Goal: Task Accomplishment & Management: Use online tool/utility

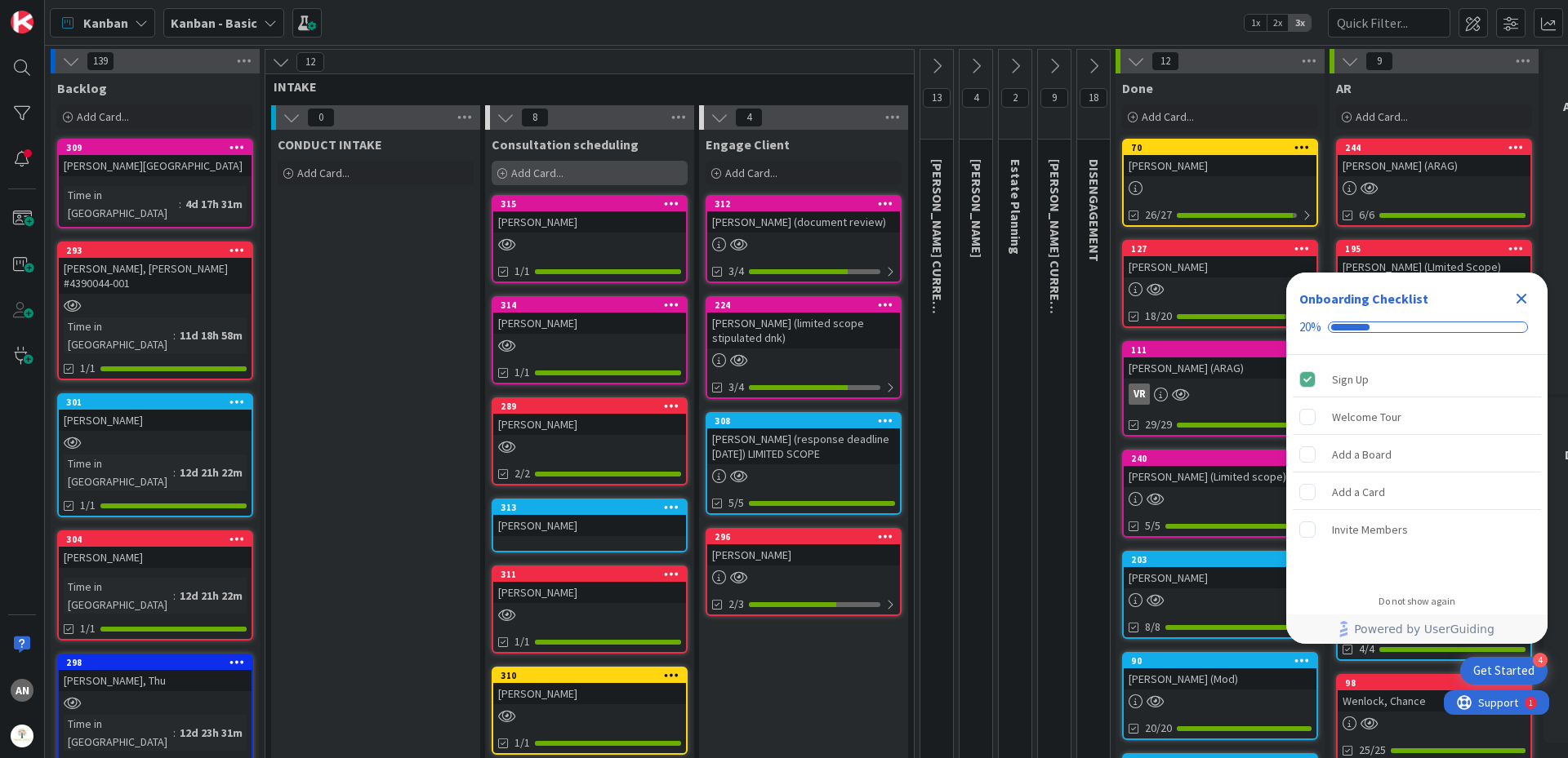
click at [541, 180] on span "Add Card..." at bounding box center [538, 173] width 52 height 15
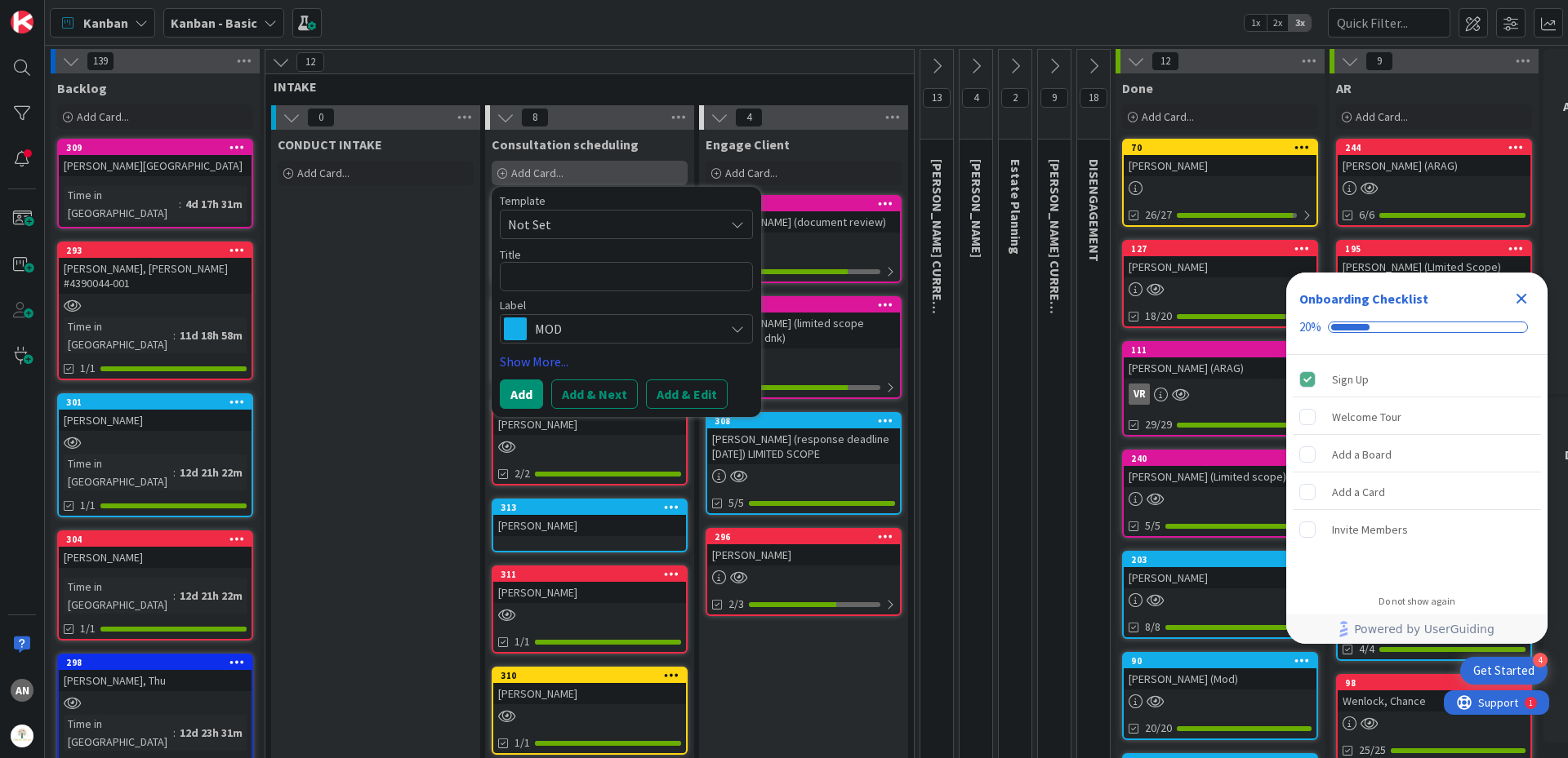
type textarea "x"
type textarea "R"
type textarea "x"
type textarea "Ru"
type textarea "x"
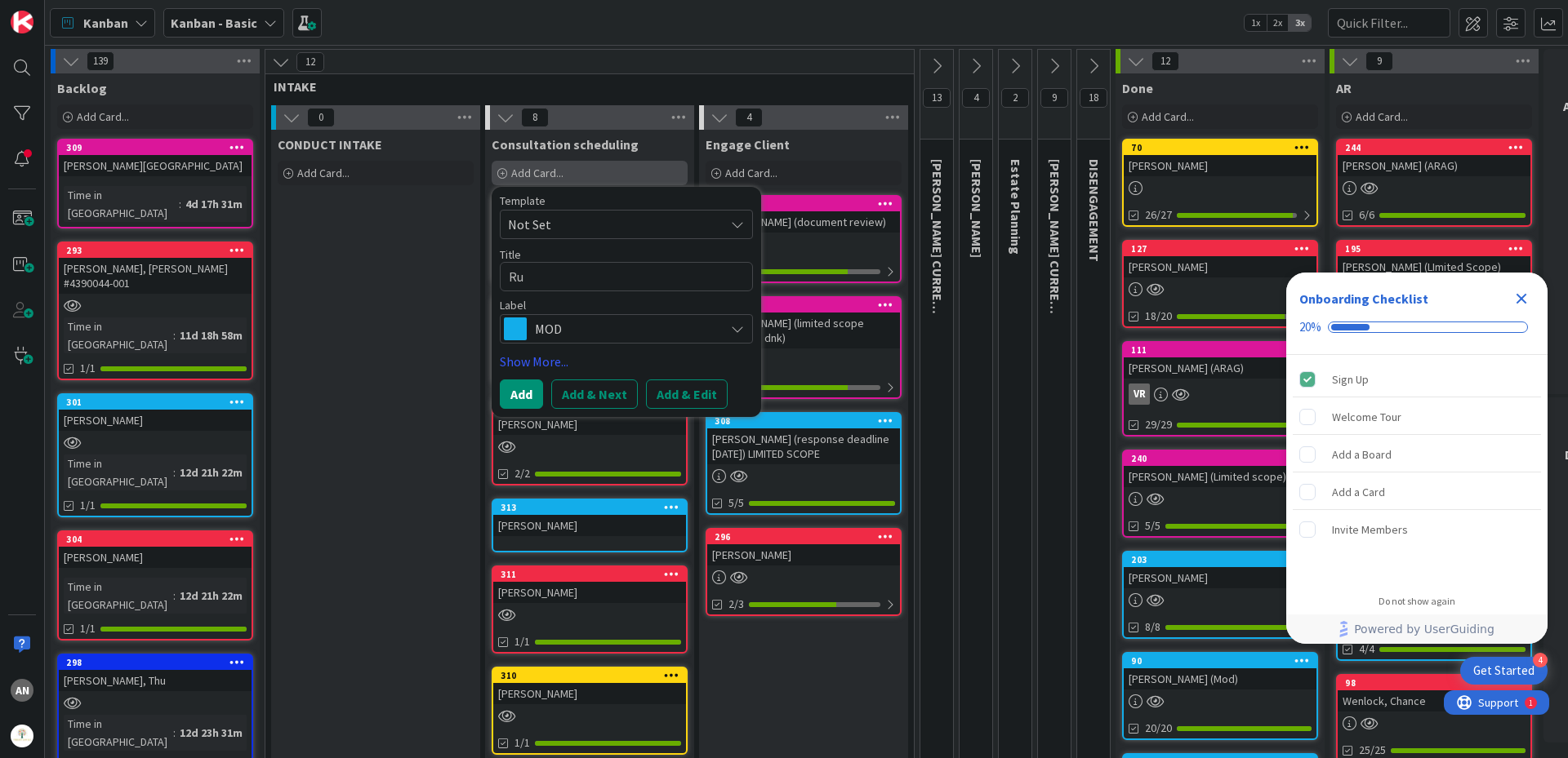
type textarea "Rus"
type textarea "x"
type textarea "Rusu"
type textarea "x"
type textarea "Rusu,"
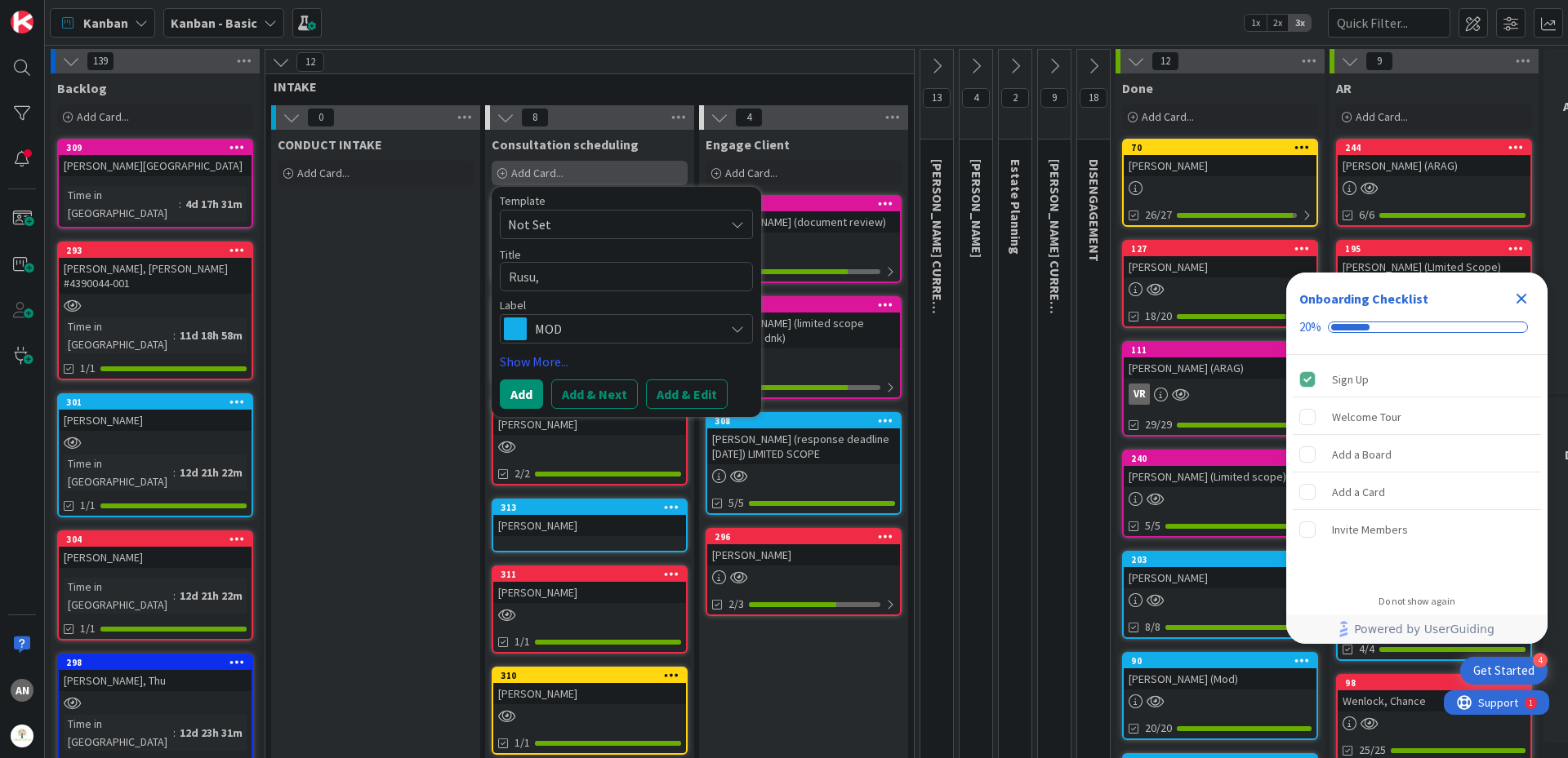
type textarea "x"
type textarea "Rusu,"
type textarea "x"
type textarea "Rusu, E"
type textarea "x"
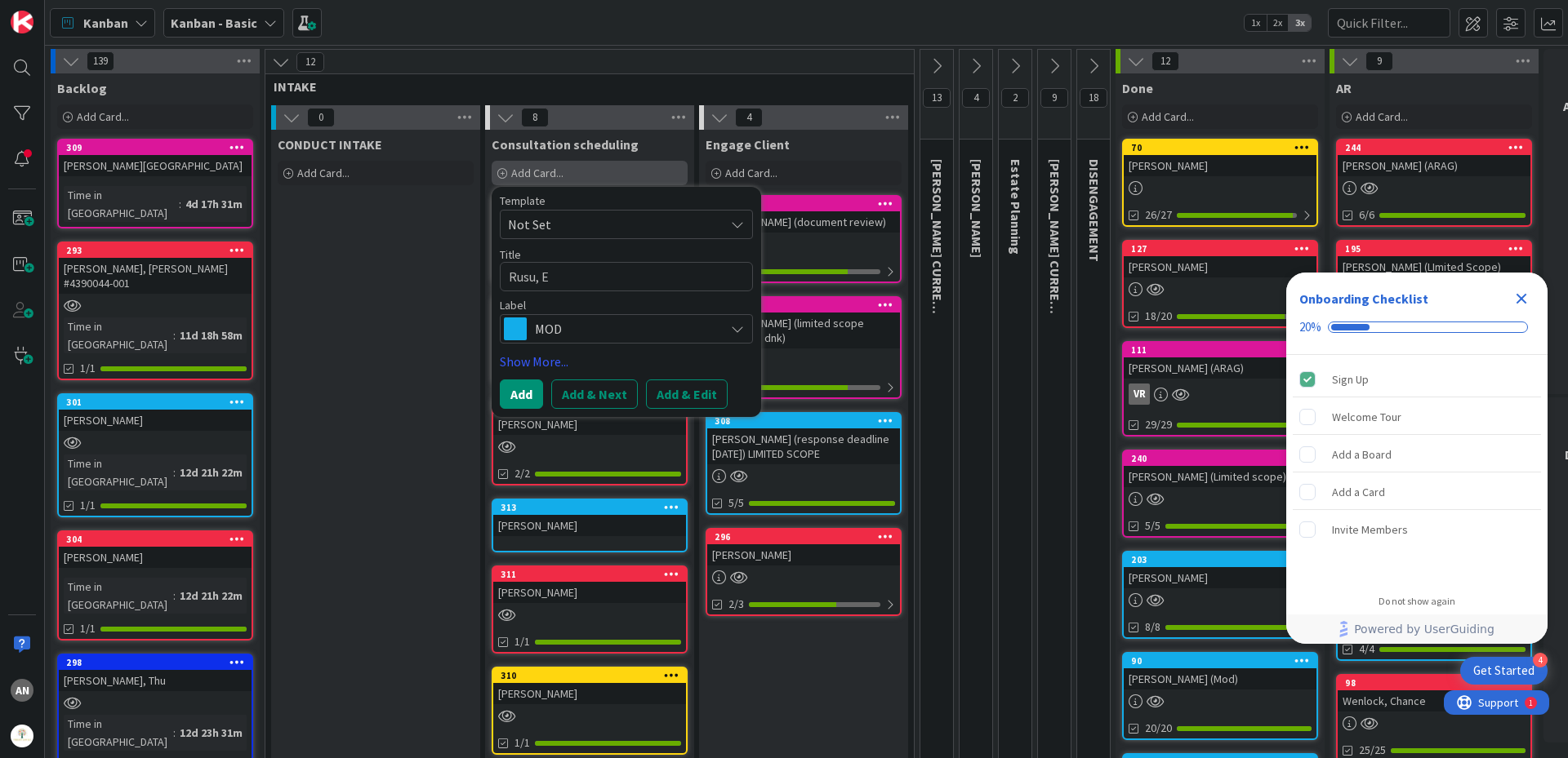
type textarea "Rusu, Ed"
type textarea "x"
type textarea "Rusu, Edu"
type textarea "x"
type textarea "Rusu, Edua"
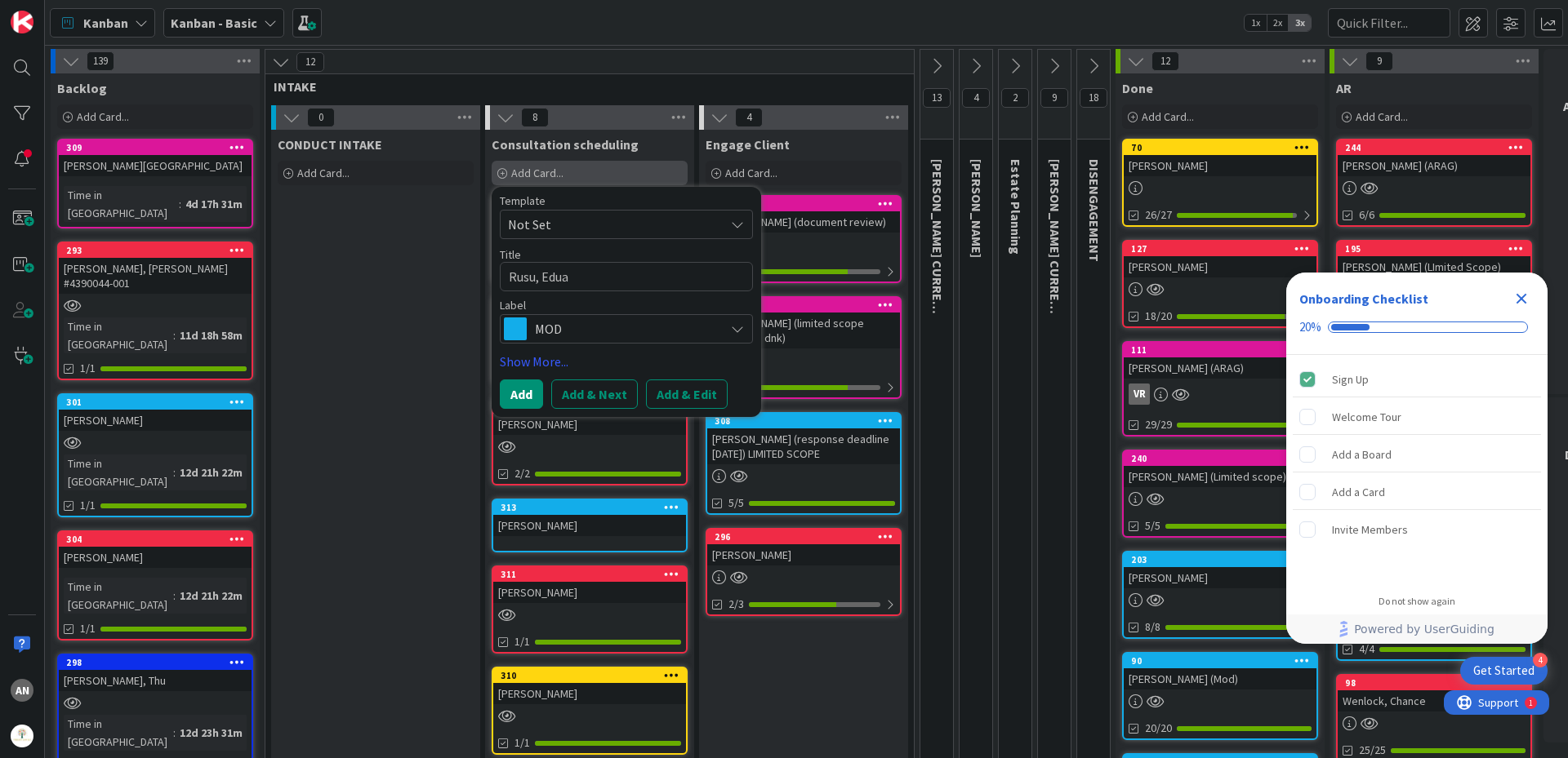
type textarea "x"
type textarea "Rusu, Eduar"
type textarea "x"
type textarea "Rusu, Eduard"
click at [573, 329] on span "MOD" at bounding box center [625, 329] width 182 height 23
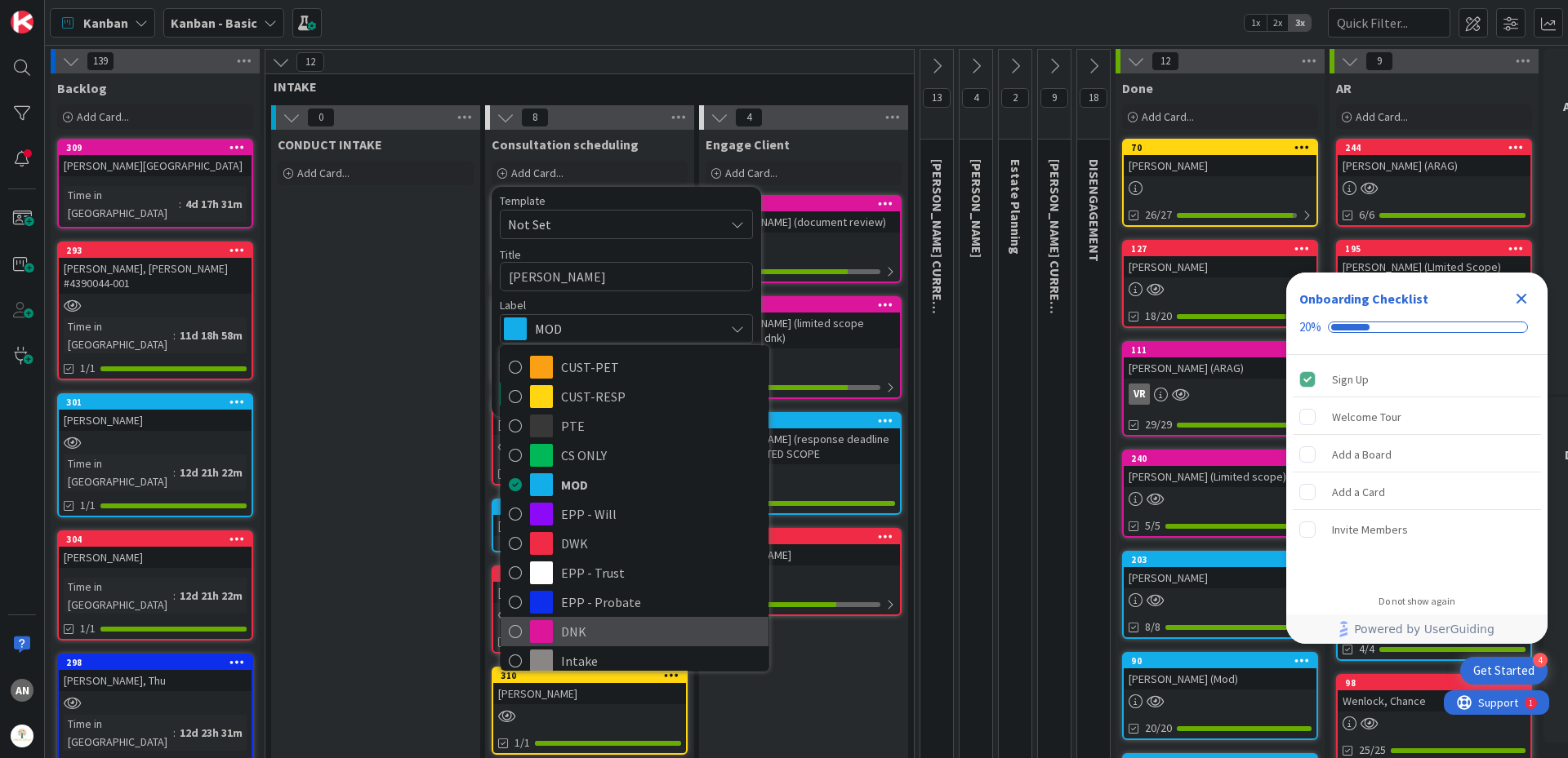
click at [598, 626] on span "DNK" at bounding box center [660, 631] width 199 height 24
type textarea "x"
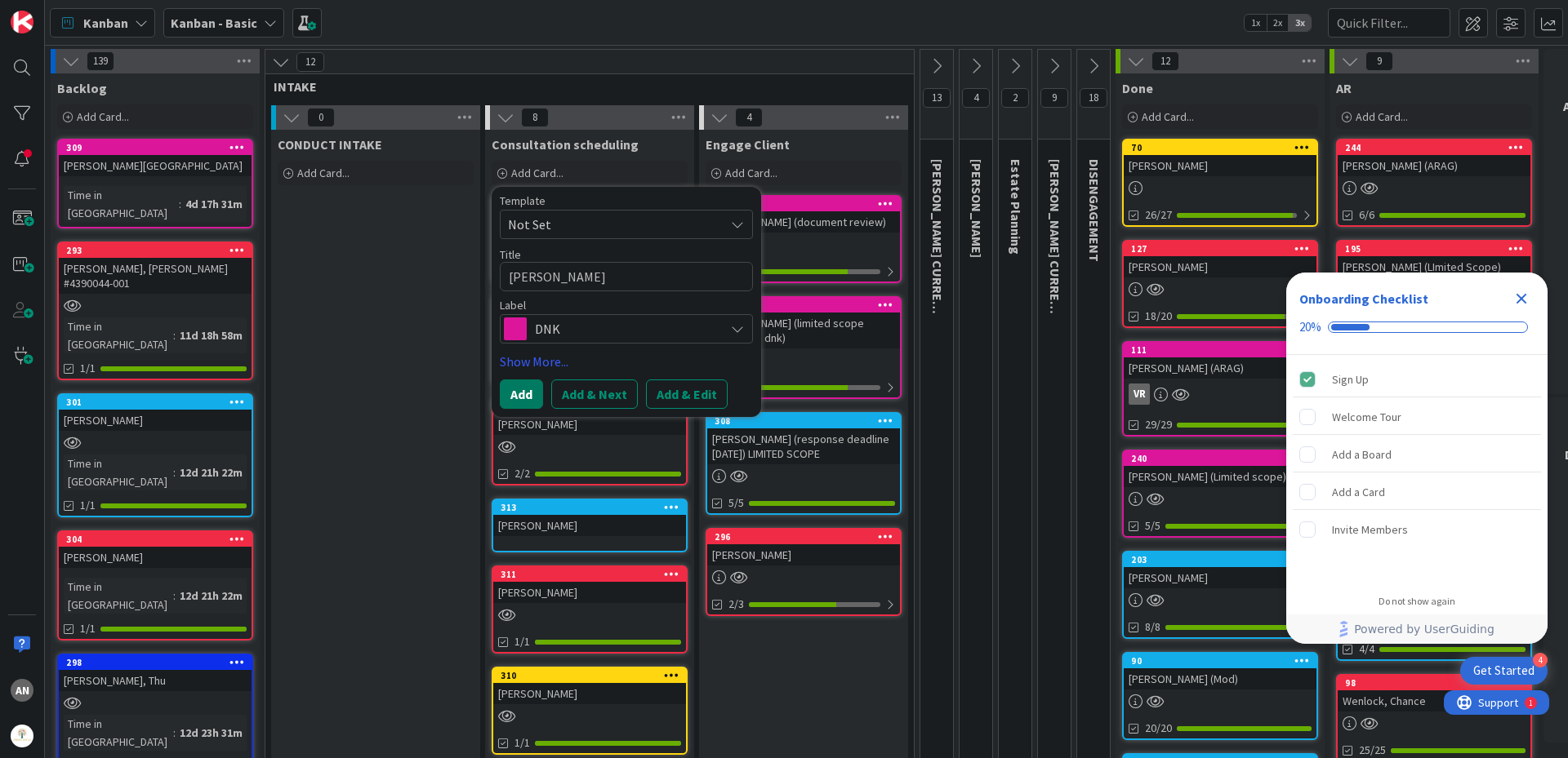
click at [516, 385] on button "Add" at bounding box center [521, 394] width 44 height 29
